Goal: Task Accomplishment & Management: Manage account settings

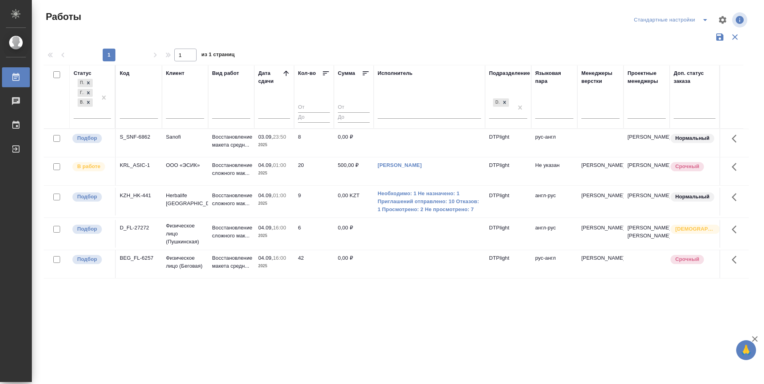
click at [264, 331] on div "Статус Подбор Готов к работе В работе Код Клиент Вид работ Дата сдачи Кол-во Су…" at bounding box center [396, 208] width 705 height 286
click at [90, 138] on p "Подбор" at bounding box center [87, 138] width 20 height 8
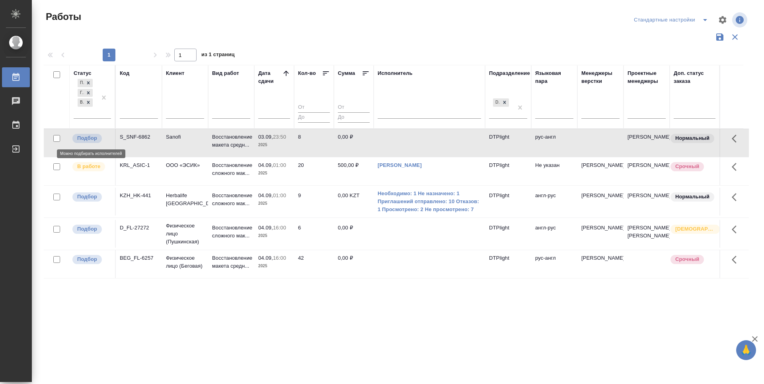
click at [90, 138] on p "Подбор" at bounding box center [87, 138] width 20 height 8
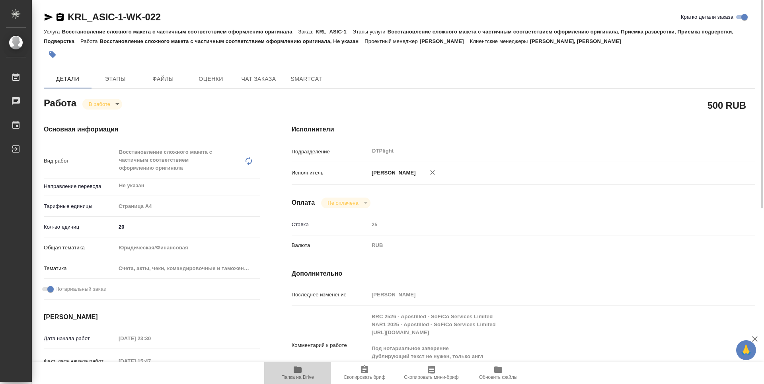
click at [301, 369] on icon "button" at bounding box center [298, 369] width 8 height 6
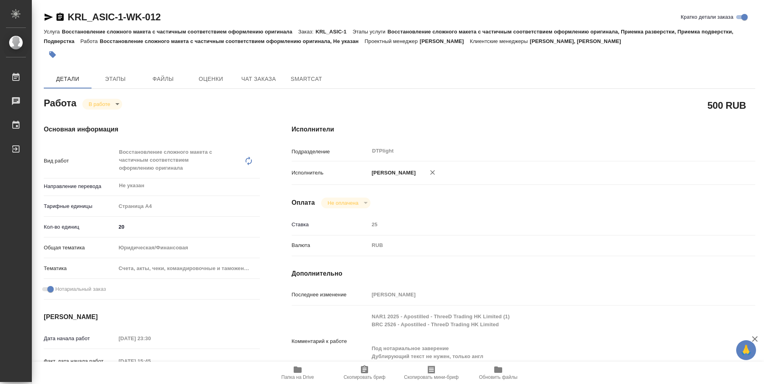
click at [296, 367] on icon "button" at bounding box center [298, 369] width 8 height 6
click at [116, 102] on body "🙏 .cls-1 fill:#fff; AWATERA Zubakova Viktoriya Работы 0 Чаты График Выйти KRL_A…" at bounding box center [382, 192] width 764 height 384
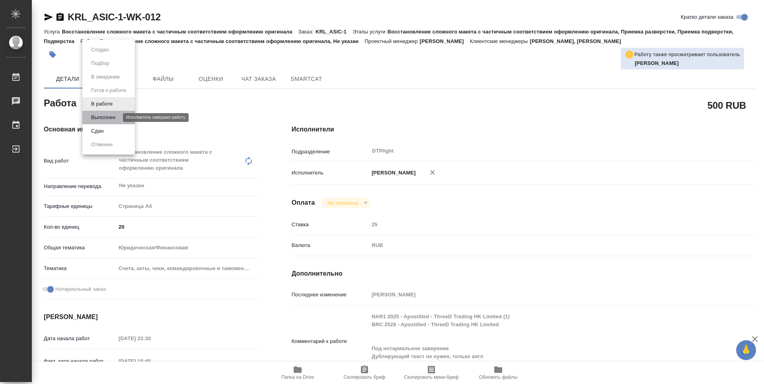
click at [107, 118] on button "Выполнен" at bounding box center [103, 117] width 29 height 9
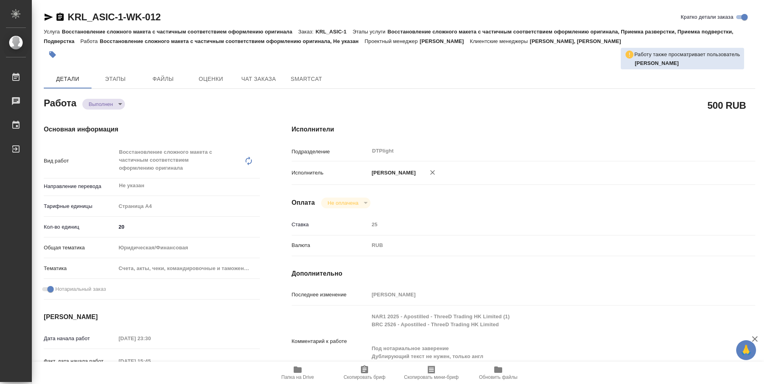
type textarea "x"
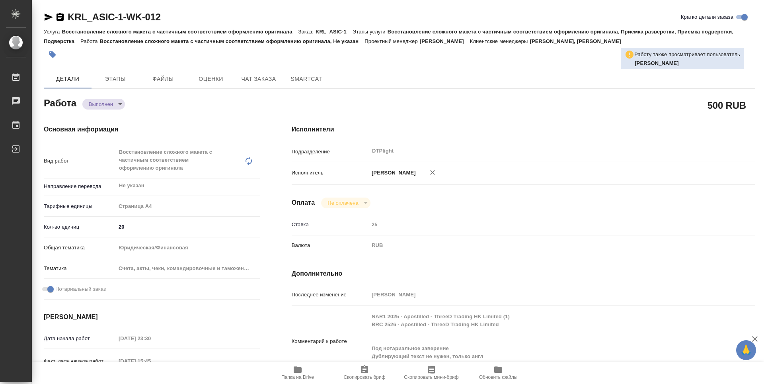
type textarea "x"
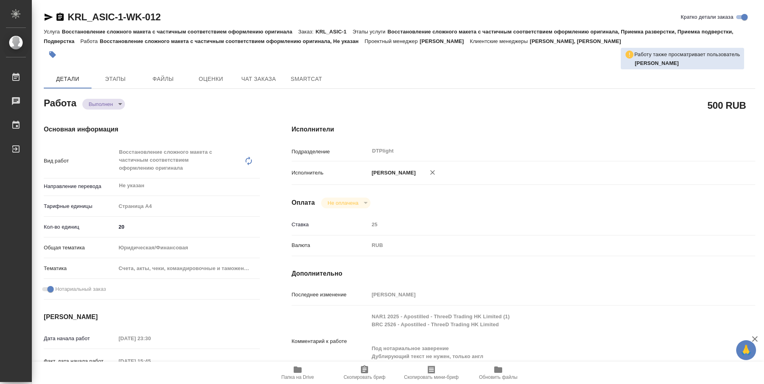
type textarea "x"
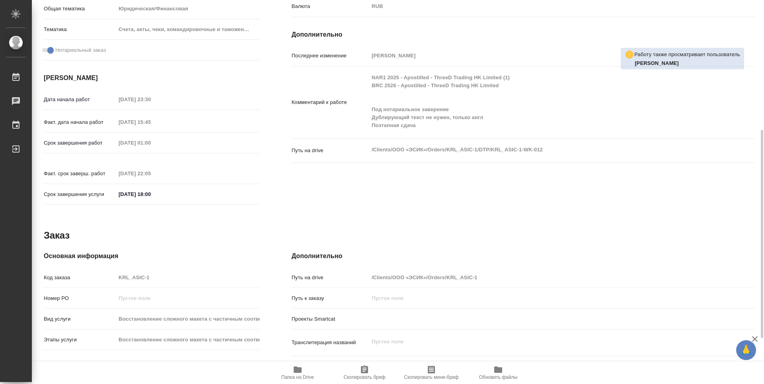
type textarea "x"
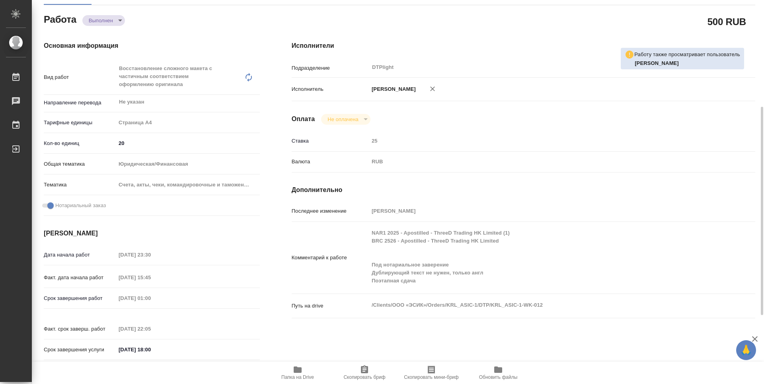
scroll to position [123, 0]
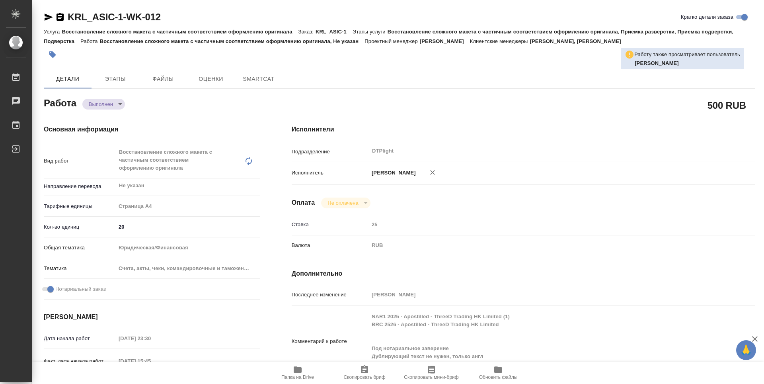
type textarea "x"
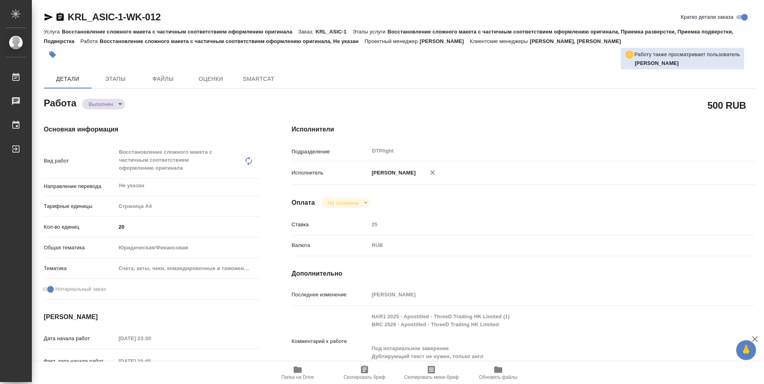
type textarea "x"
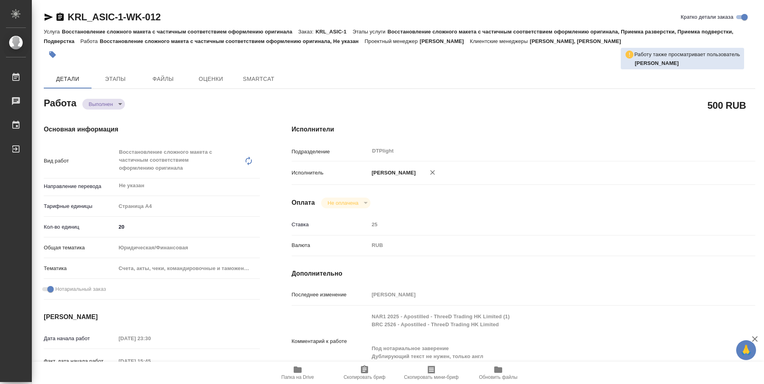
type textarea "x"
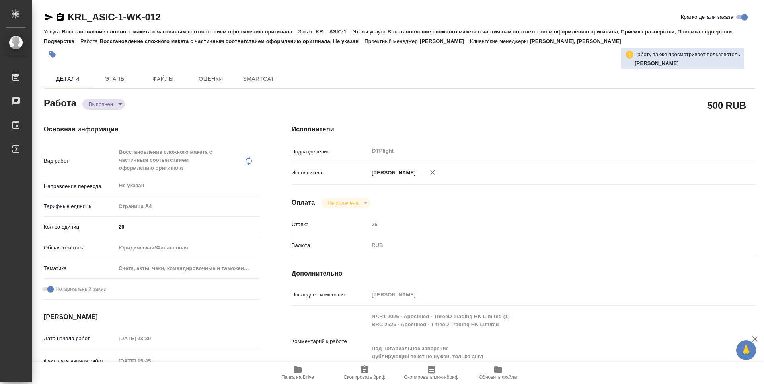
type textarea "x"
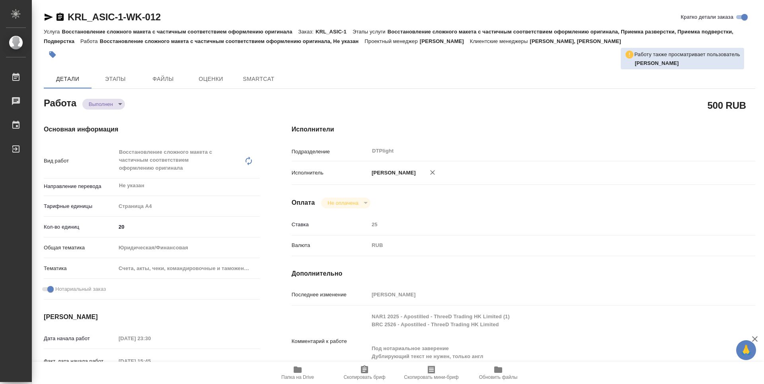
type textarea "x"
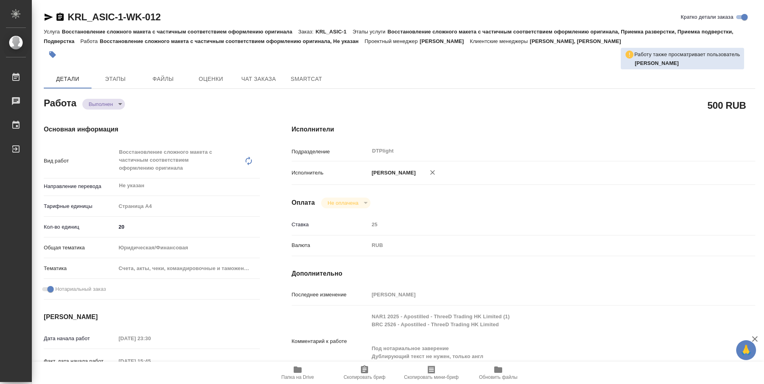
type textarea "x"
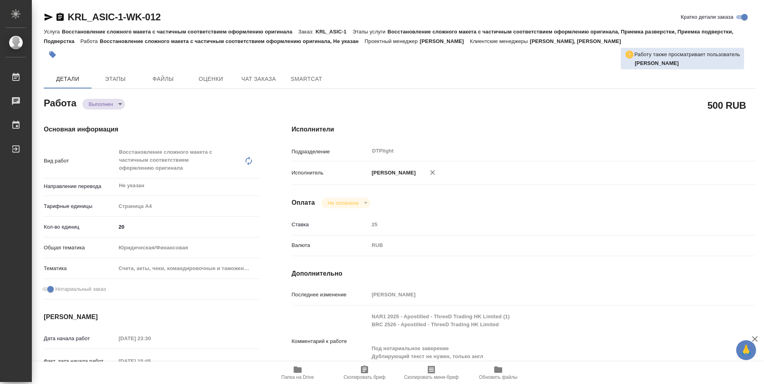
type textarea "x"
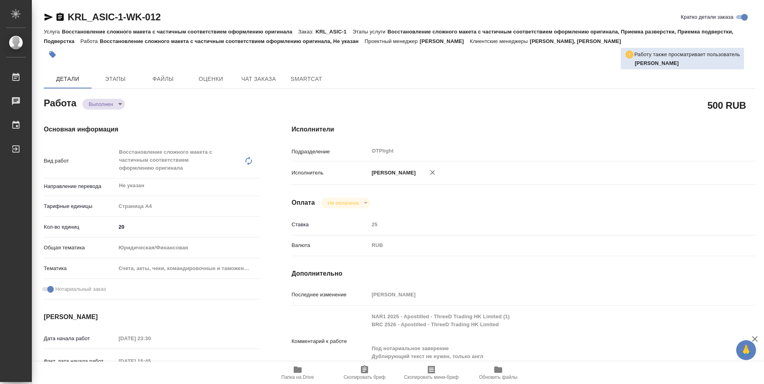
scroll to position [40, 0]
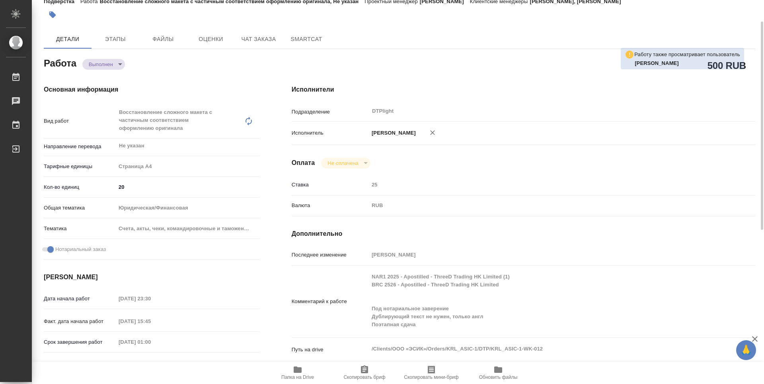
type textarea "x"
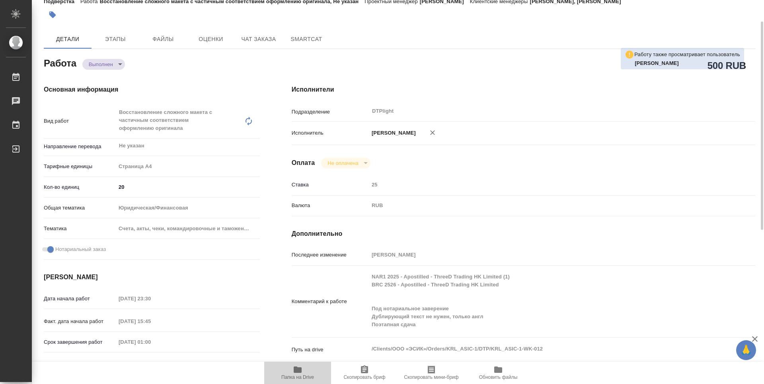
click at [300, 374] on icon "button" at bounding box center [298, 369] width 10 height 10
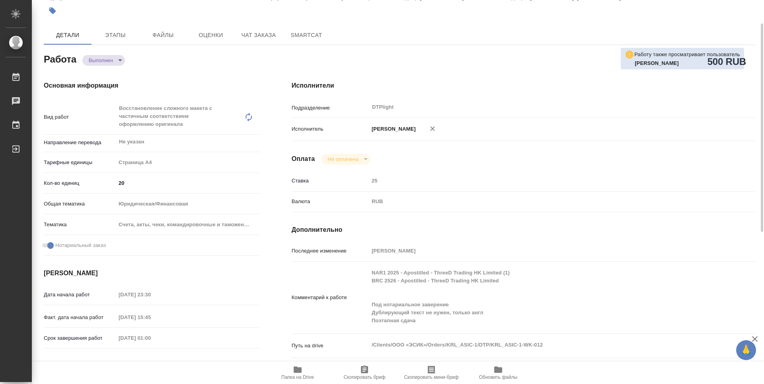
scroll to position [0, 0]
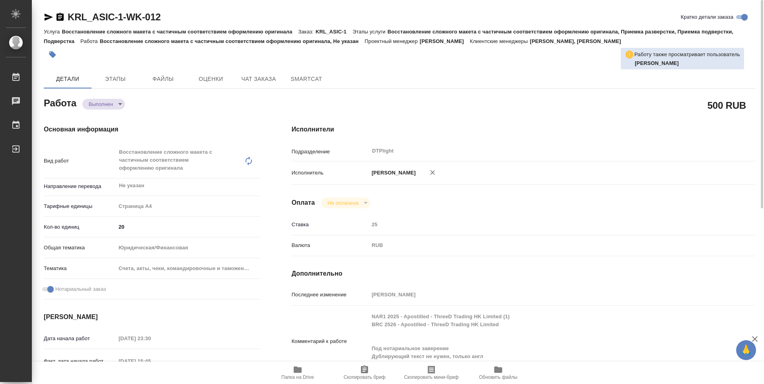
type textarea "x"
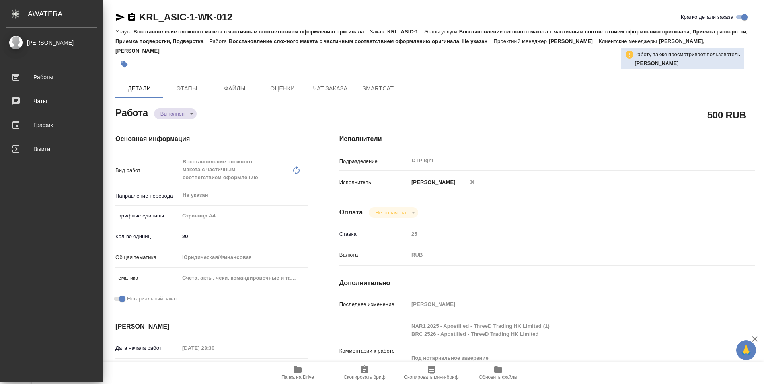
type textarea "x"
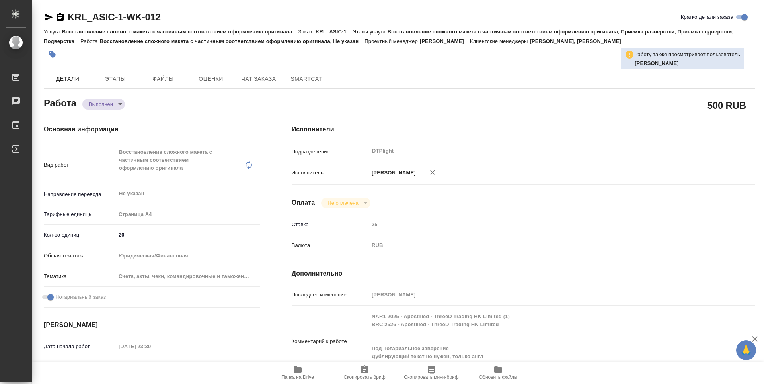
click at [50, 14] on icon "button" at bounding box center [49, 17] width 10 height 10
click at [302, 365] on icon "button" at bounding box center [298, 369] width 10 height 10
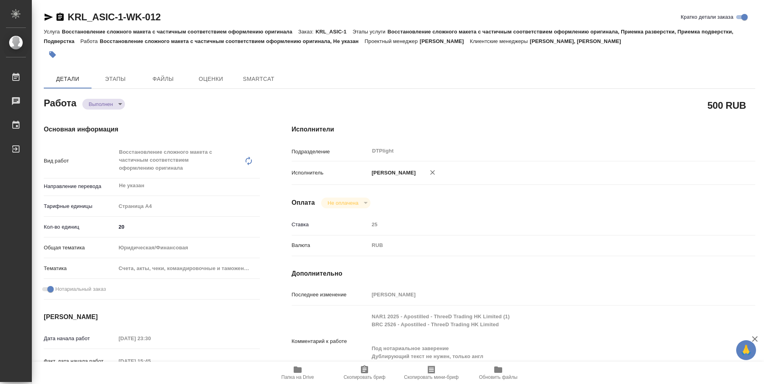
type textarea "x"
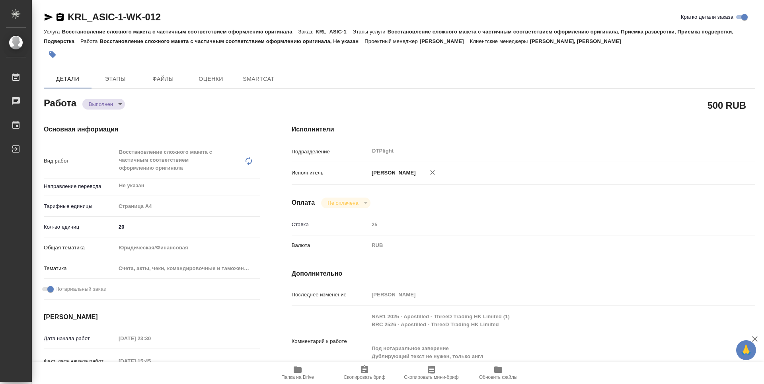
type textarea "x"
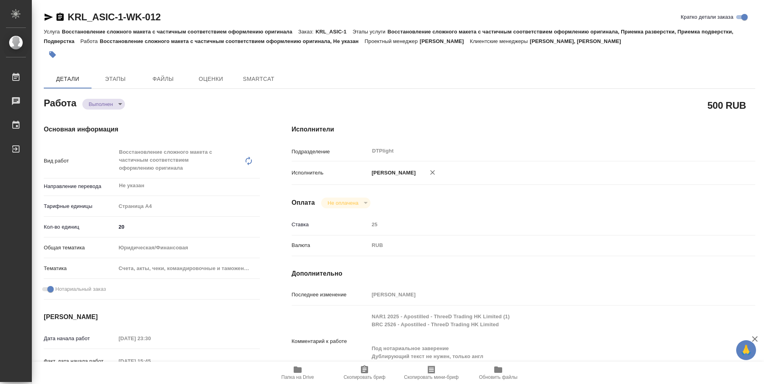
type textarea "x"
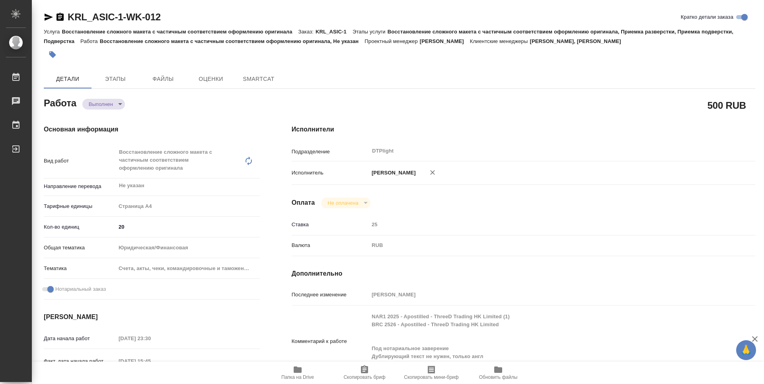
type textarea "x"
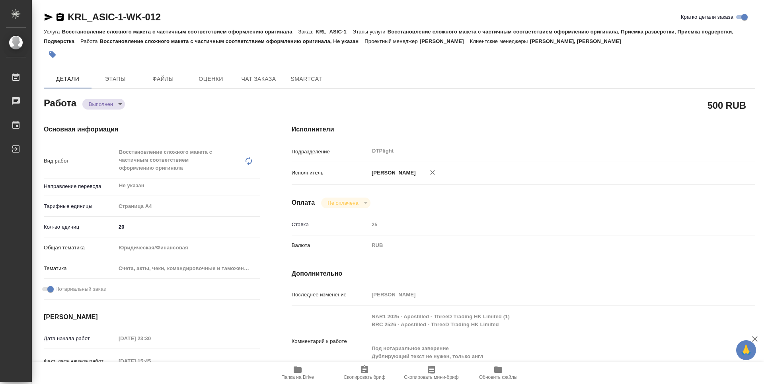
type textarea "x"
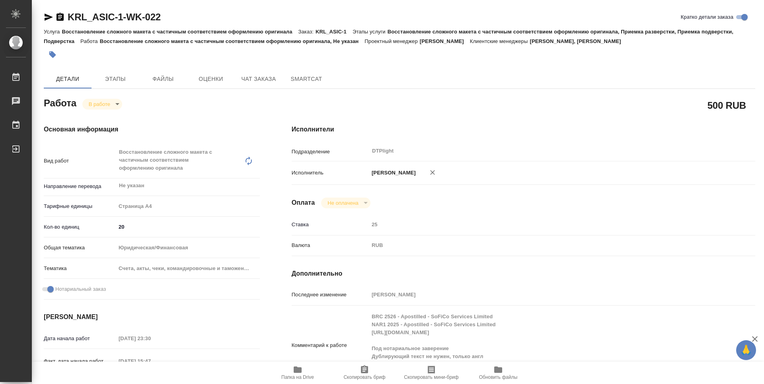
click at [298, 372] on icon "button" at bounding box center [298, 369] width 8 height 6
click at [297, 370] on icon "button" at bounding box center [298, 369] width 8 height 6
click at [103, 102] on body "🙏 .cls-1 fill:#fff; AWATERA Zubakova Viktoriya Работы 0 Чаты График Выйти KRL_A…" at bounding box center [382, 192] width 764 height 384
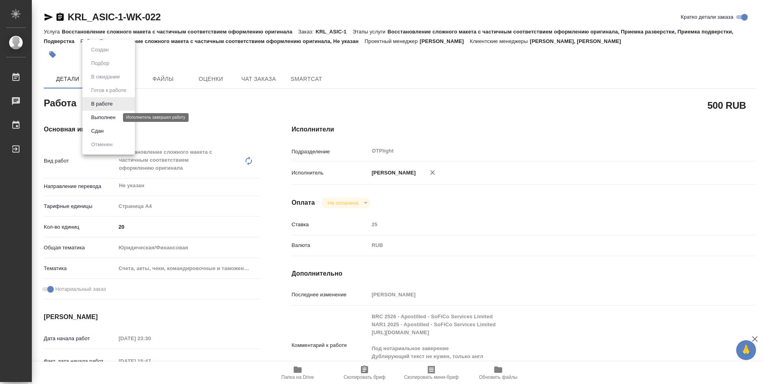
click at [106, 115] on button "Выполнен" at bounding box center [103, 117] width 29 height 9
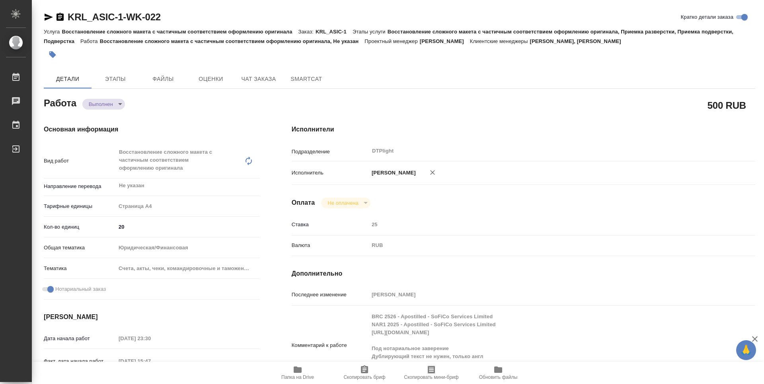
type textarea "x"
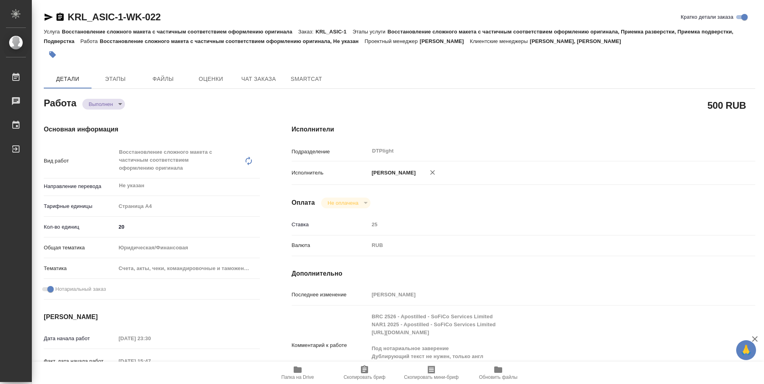
type textarea "x"
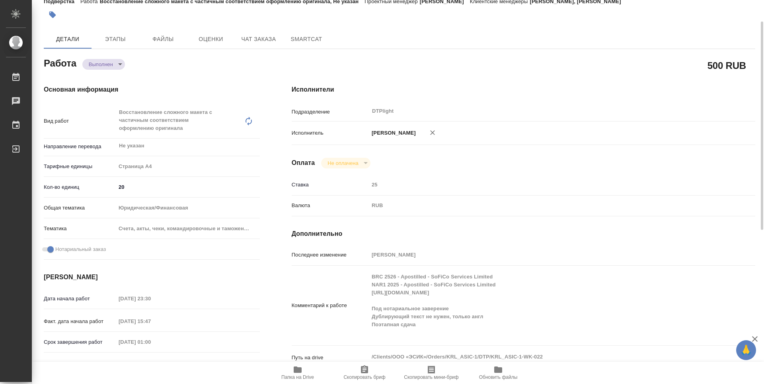
type textarea "x"
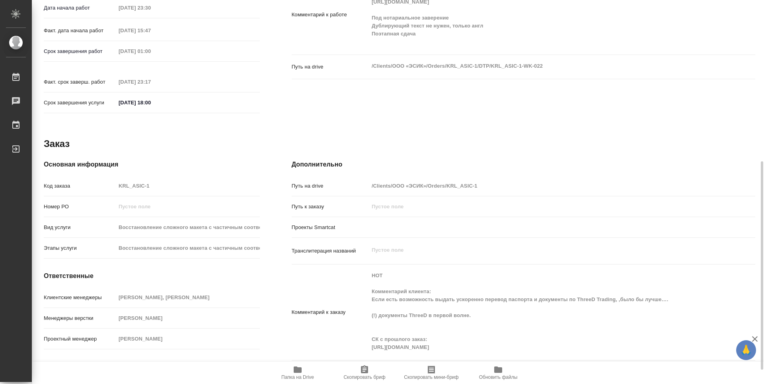
type textarea "x"
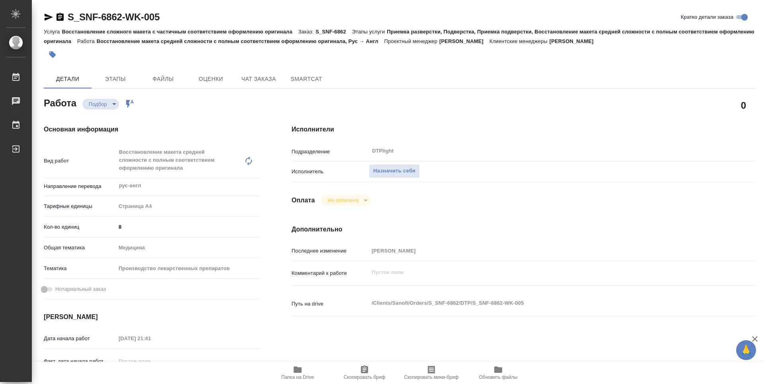
type textarea "x"
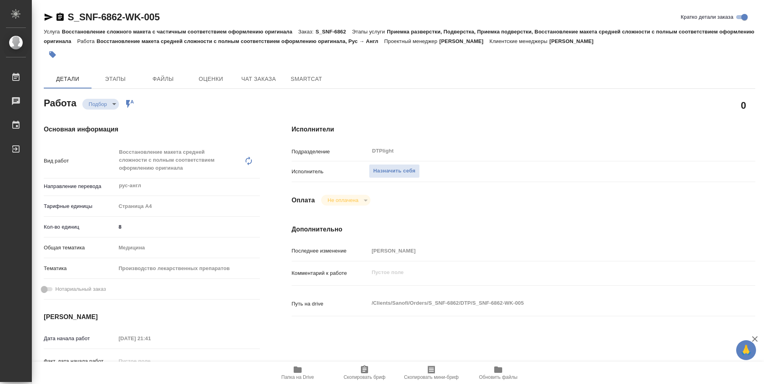
type textarea "x"
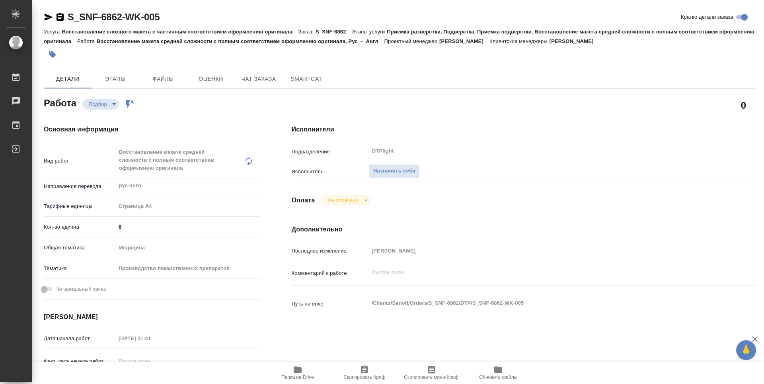
type textarea "x"
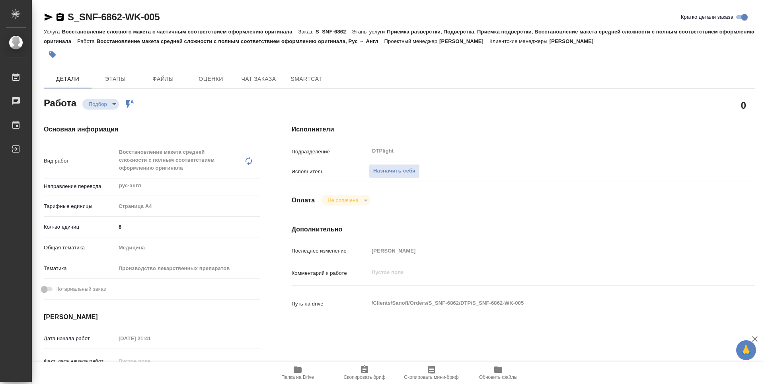
type textarea "x"
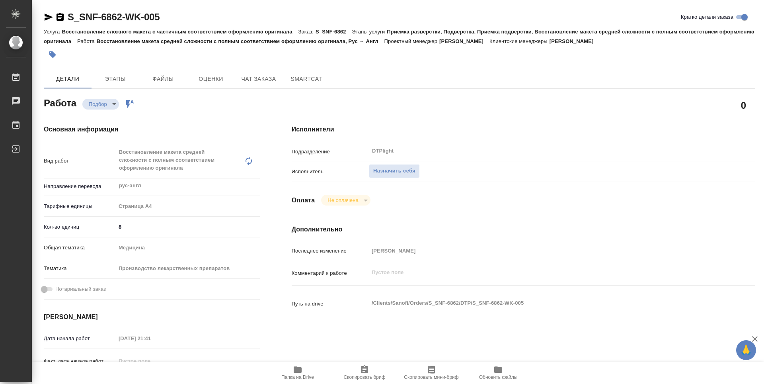
type textarea "x"
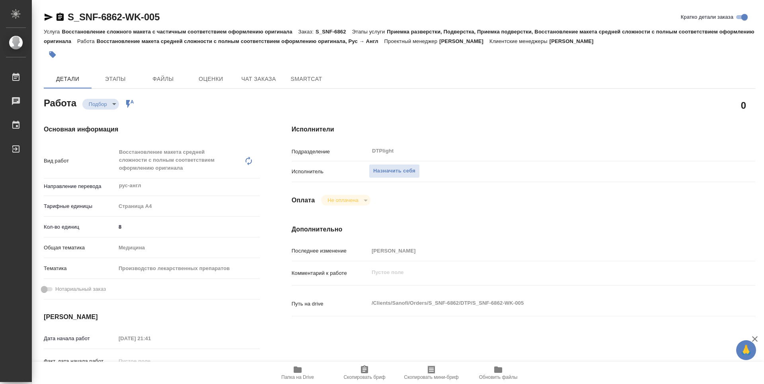
type textarea "x"
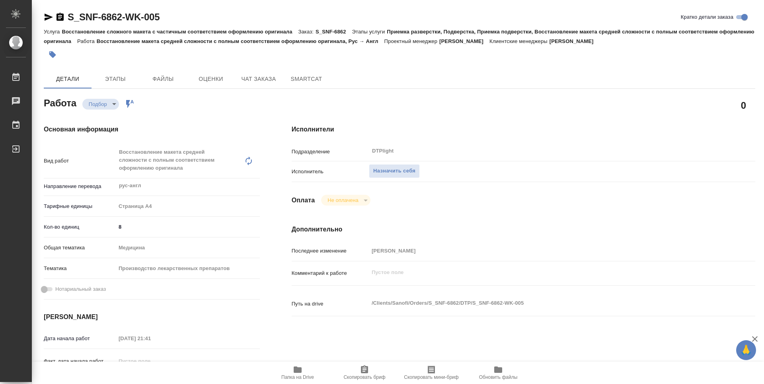
type textarea "x"
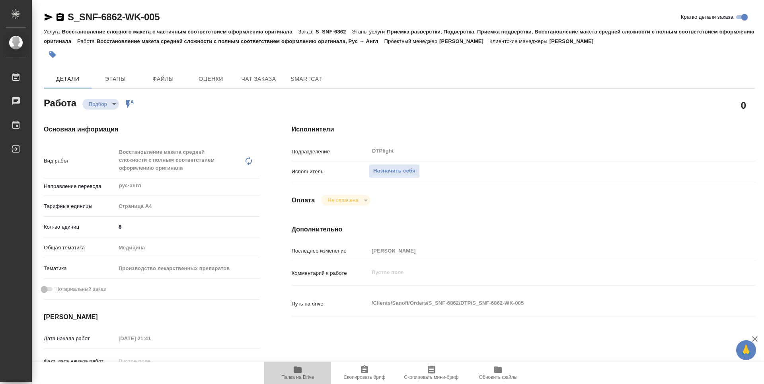
click at [302, 375] on span "Папка на Drive" at bounding box center [297, 377] width 33 height 6
type textarea "x"
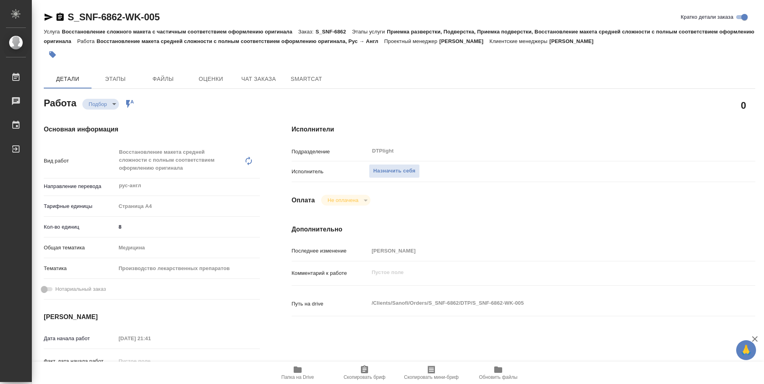
type textarea "x"
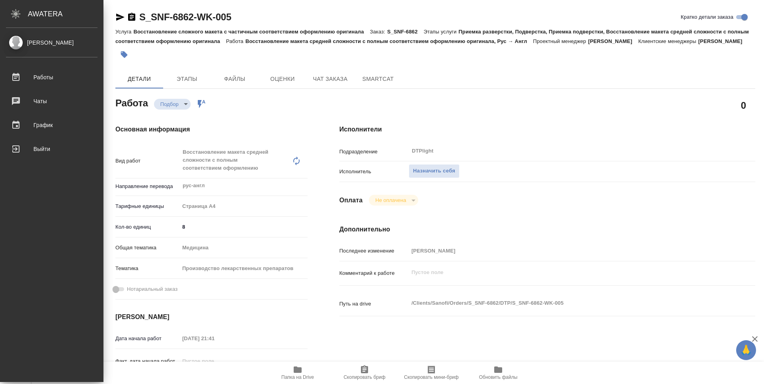
type textarea "x"
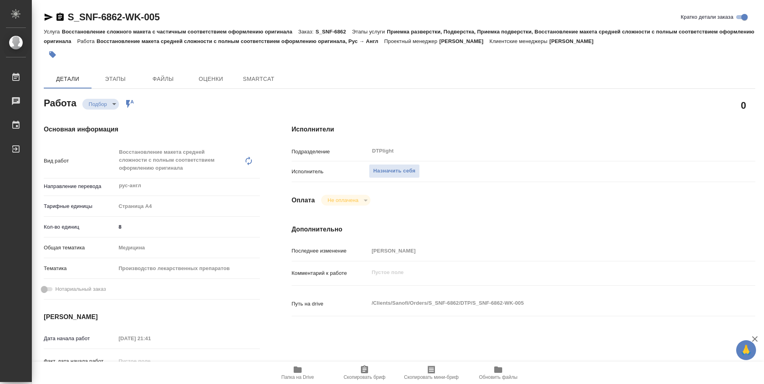
type textarea "x"
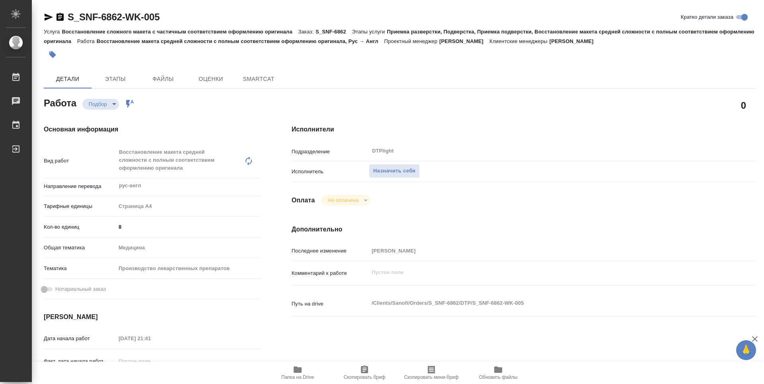
type textarea "x"
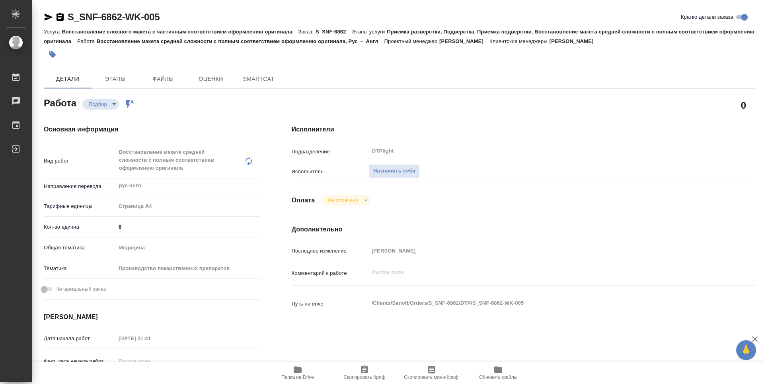
type textarea "x"
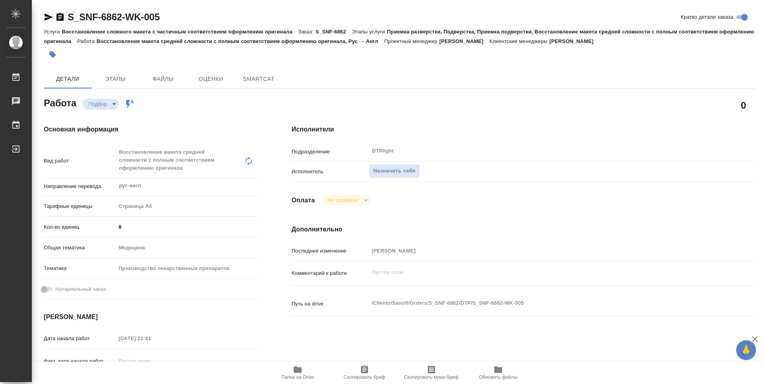
type textarea "x"
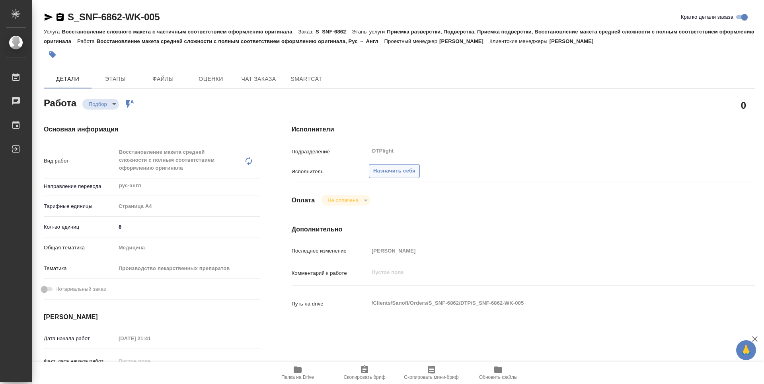
type textarea "x"
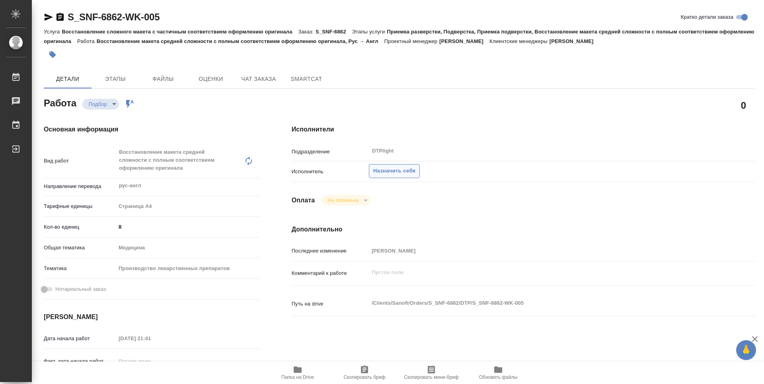
click at [410, 170] on span "Назначить себя" at bounding box center [394, 170] width 42 height 9
type textarea "x"
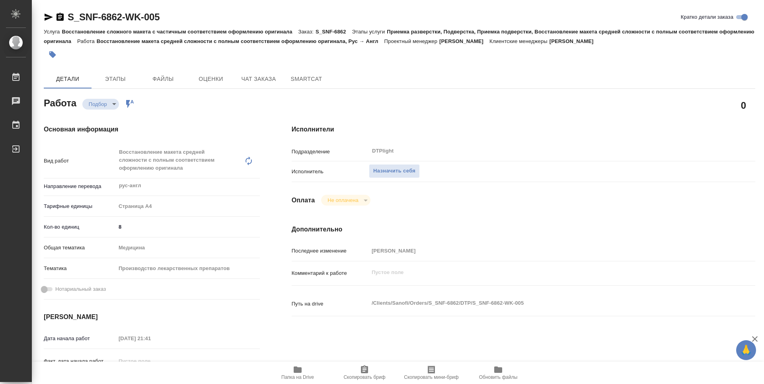
type textarea "x"
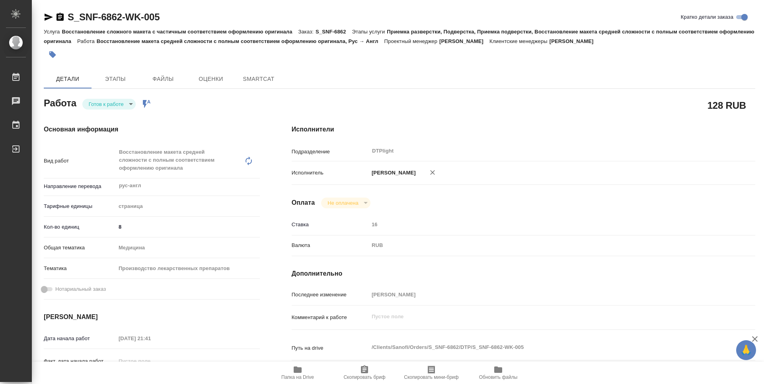
type textarea "x"
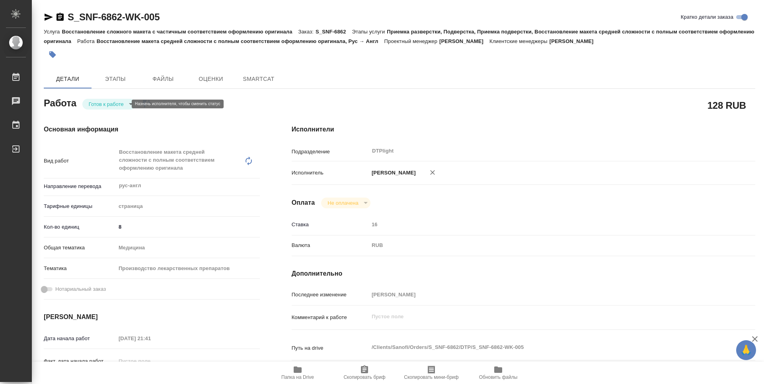
type textarea "x"
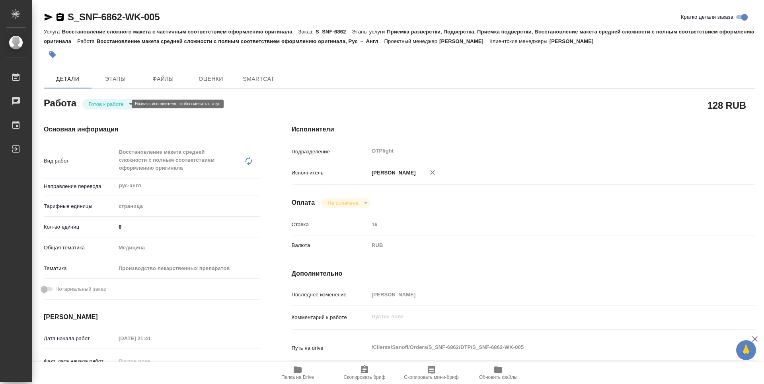
type textarea "x"
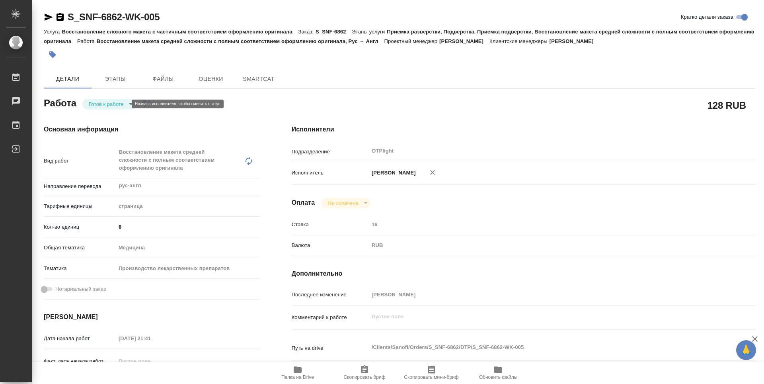
type textarea "x"
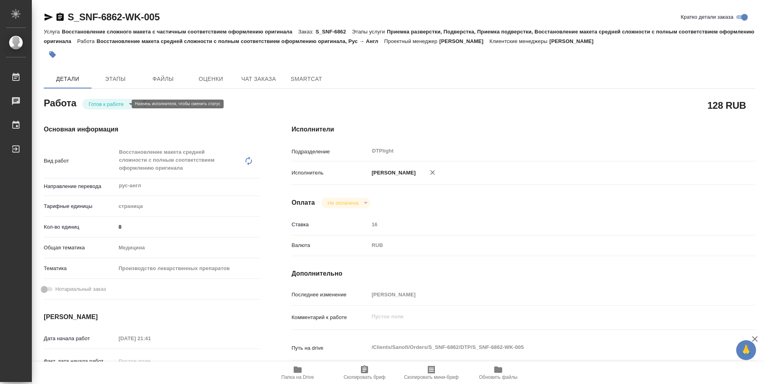
type textarea "x"
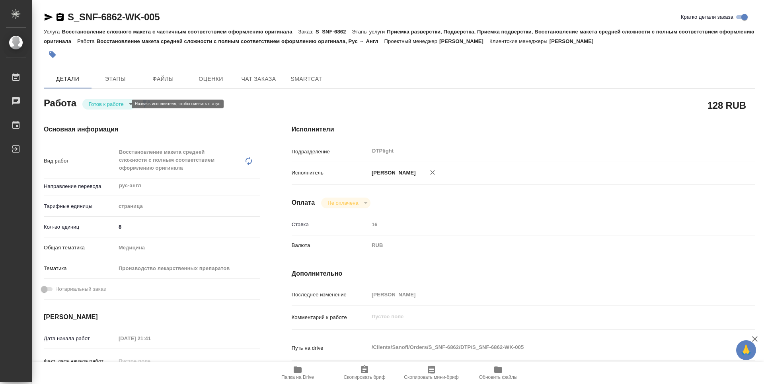
click at [104, 105] on body "🙏 .cls-1 fill:#fff; AWATERA Zubakova Viktoriya Работы Чаты График Выйти S_SNF-6…" at bounding box center [382, 192] width 764 height 384
click at [102, 104] on button "В работе" at bounding box center [102, 103] width 26 height 9
type textarea "x"
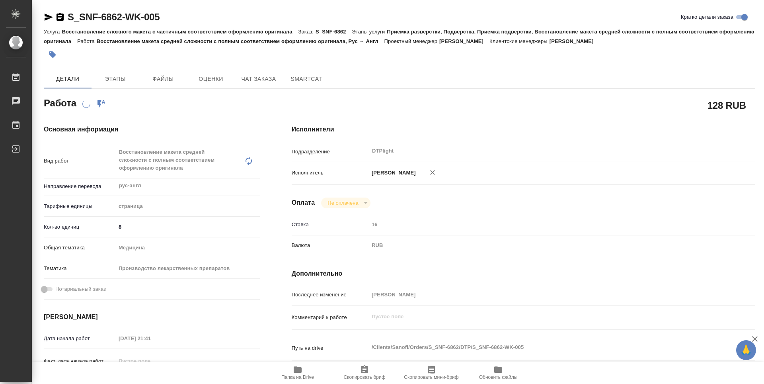
type textarea "x"
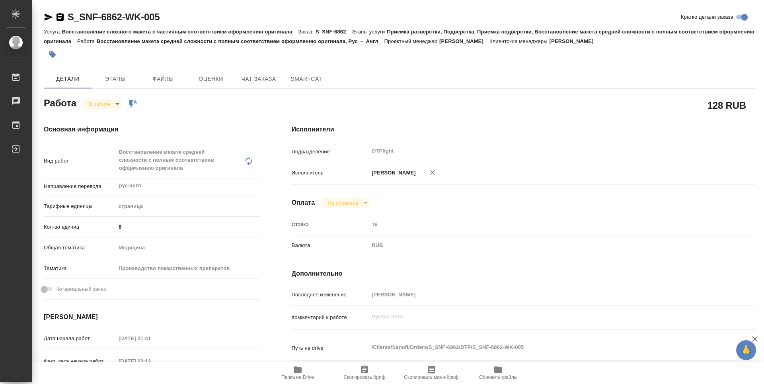
type textarea "x"
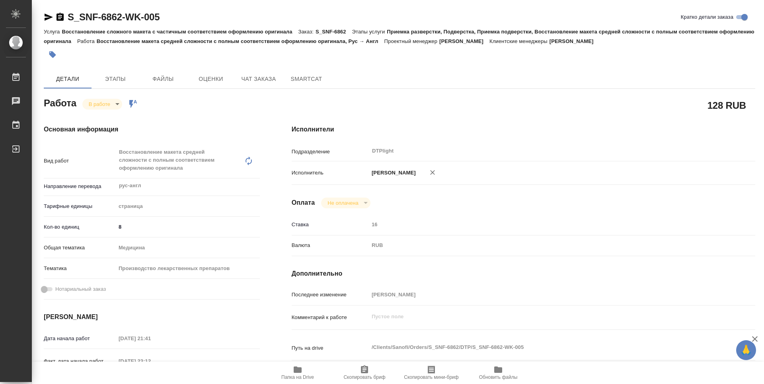
type textarea "x"
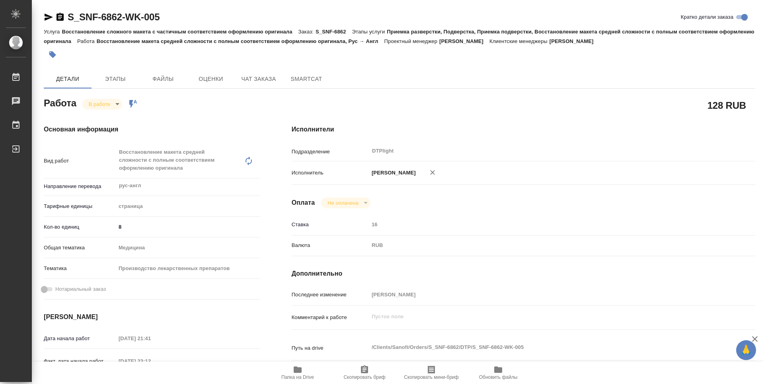
type textarea "x"
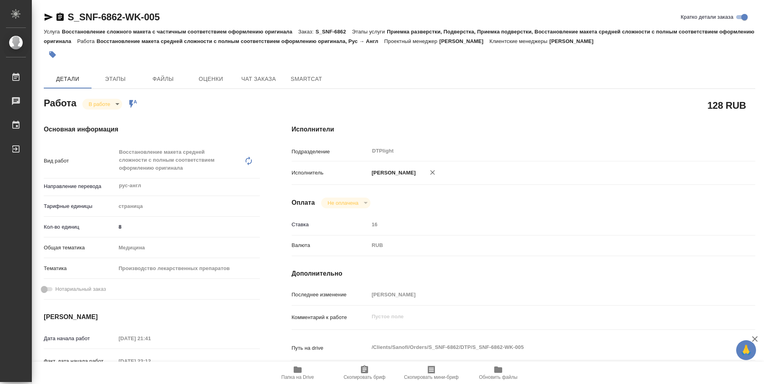
type textarea "x"
drag, startPoint x: 176, startPoint y: 21, endPoint x: 70, endPoint y: 21, distance: 106.6
click at [70, 21] on div "S_SNF-6862-WK-005 [PERSON_NAME] детали заказа" at bounding box center [399, 17] width 711 height 13
copy link "S_SNF-6862-WK-005"
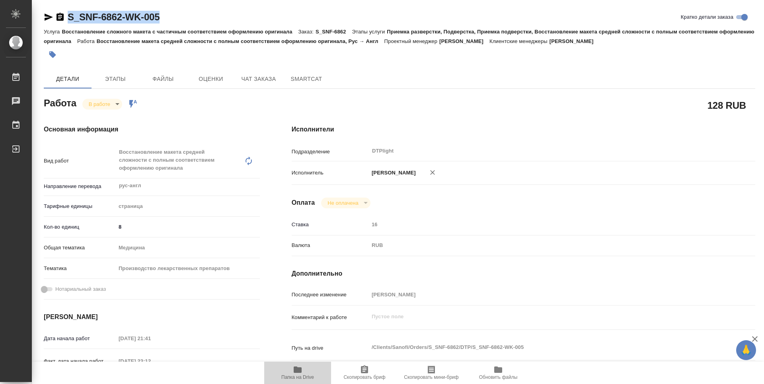
click at [300, 368] on icon "button" at bounding box center [298, 369] width 8 height 6
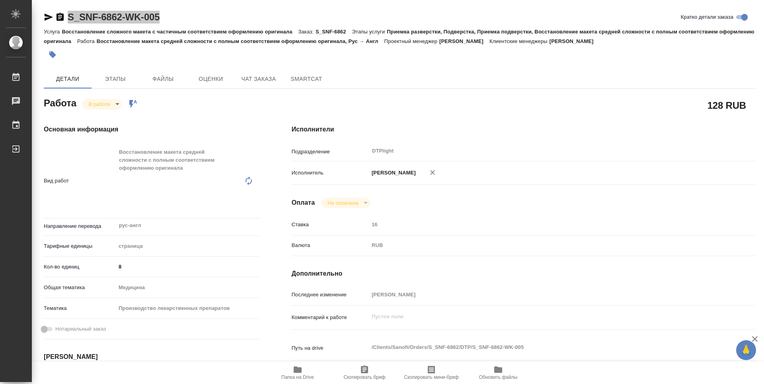
type textarea "x"
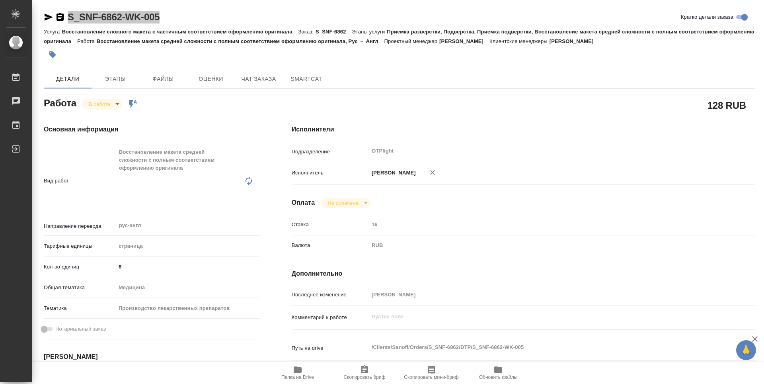
type textarea "x"
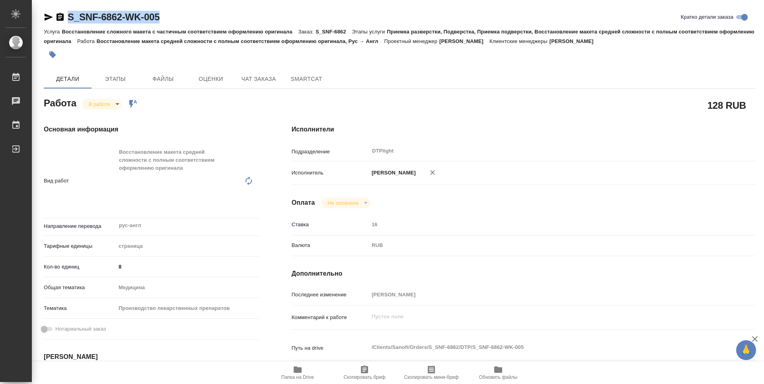
type textarea "x"
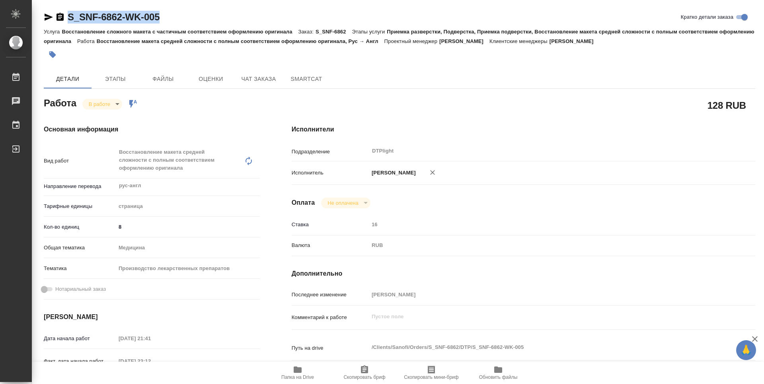
type textarea "x"
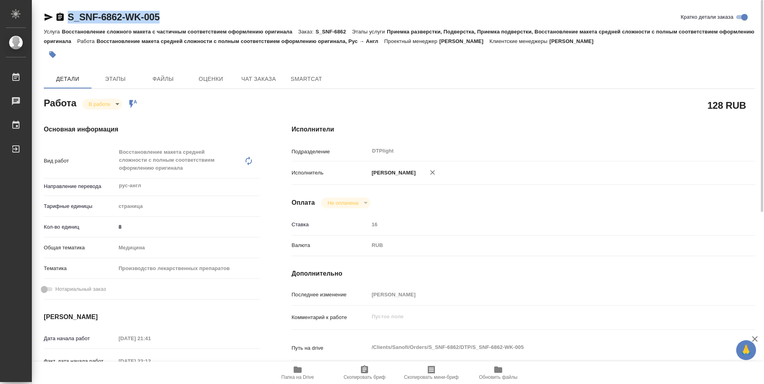
click at [104, 103] on body "🙏 .cls-1 fill:#fff; AWATERA Zubakova Viktoriya Работы 0 Чаты График Выйти S_SNF…" at bounding box center [382, 192] width 764 height 384
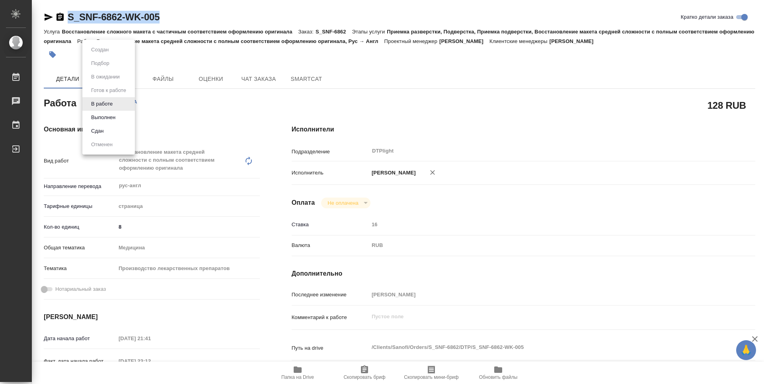
click at [108, 131] on li "Сдан" at bounding box center [108, 131] width 53 height 14
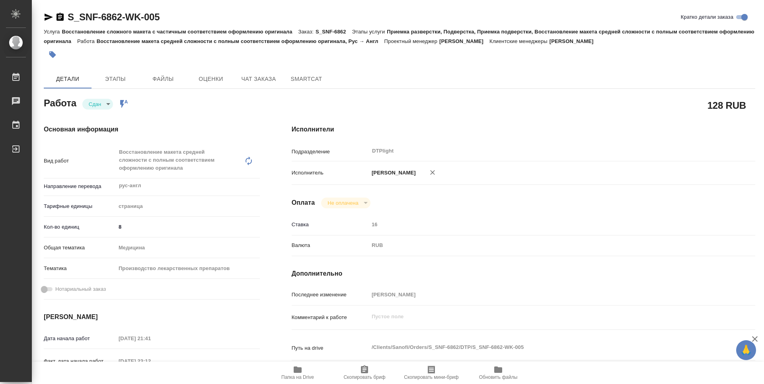
type textarea "x"
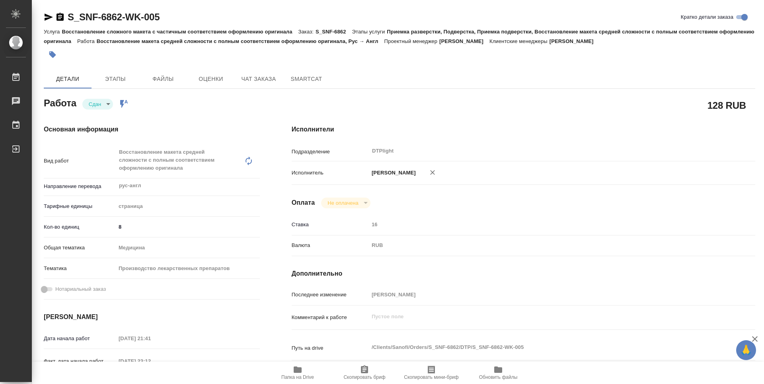
type textarea "x"
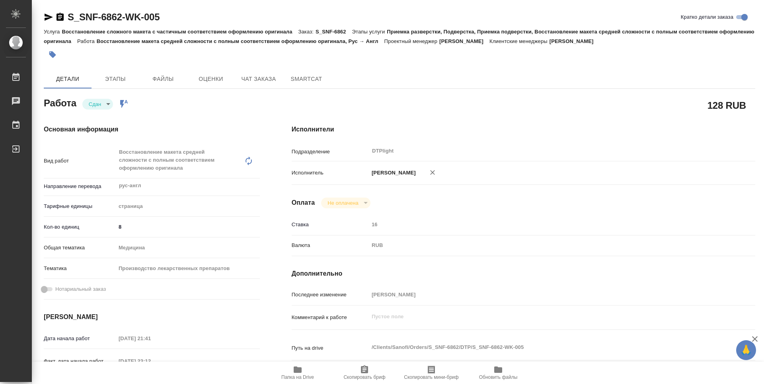
type textarea "x"
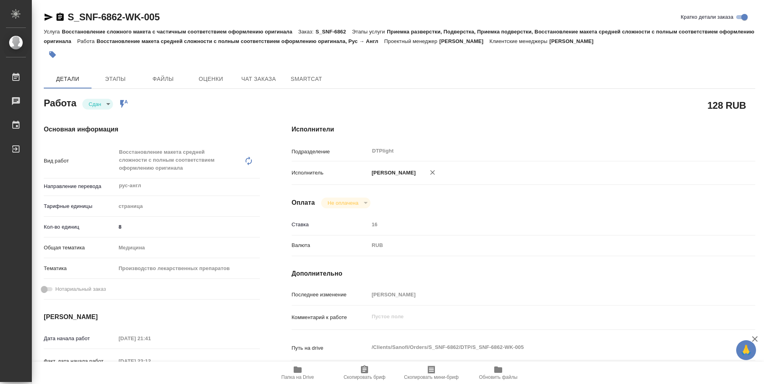
type textarea "x"
